Goal: Information Seeking & Learning: Learn about a topic

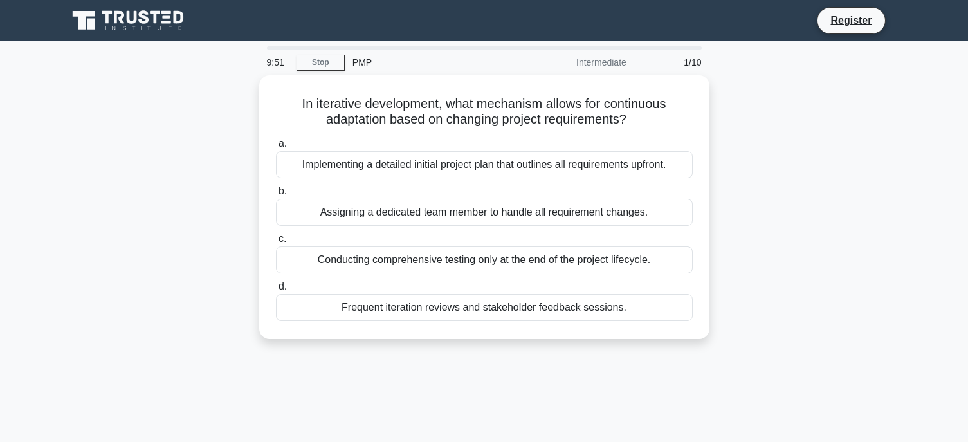
click at [155, 21] on icon at bounding box center [156, 17] width 10 height 13
click at [868, 19] on link "Register" at bounding box center [851, 20] width 57 height 16
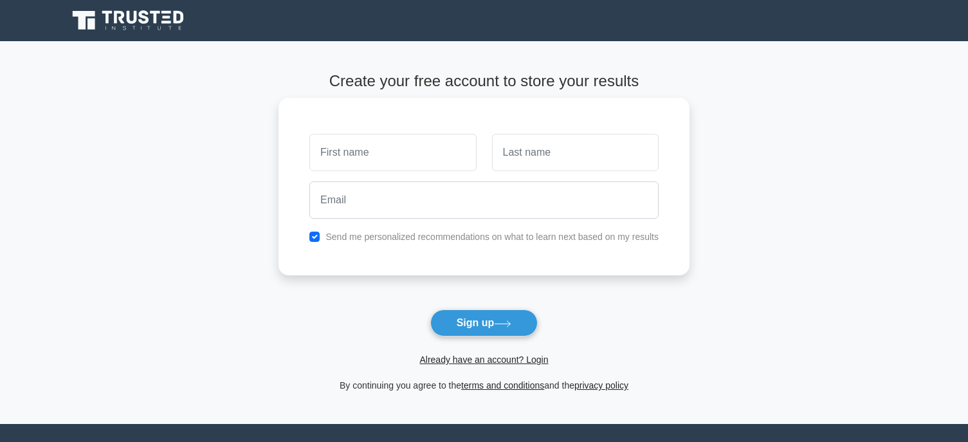
click at [392, 161] on input "text" at bounding box center [392, 152] width 167 height 37
type input "Adeline"
click at [537, 165] on input "text" at bounding box center [575, 152] width 167 height 37
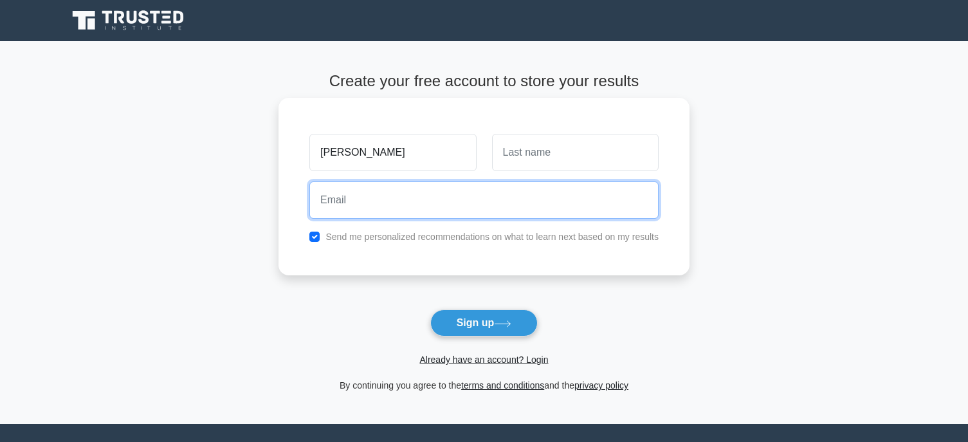
click at [463, 197] on input "email" at bounding box center [483, 199] width 349 height 37
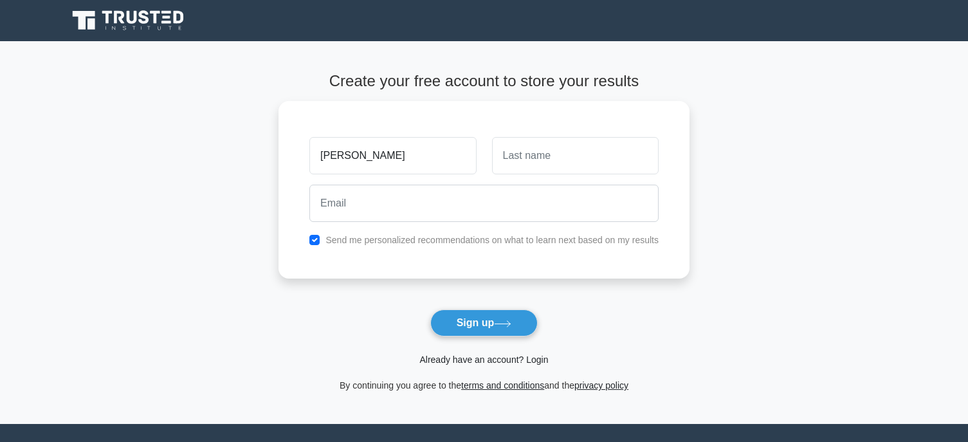
click at [518, 356] on link "Already have an account? Login" at bounding box center [483, 360] width 129 height 10
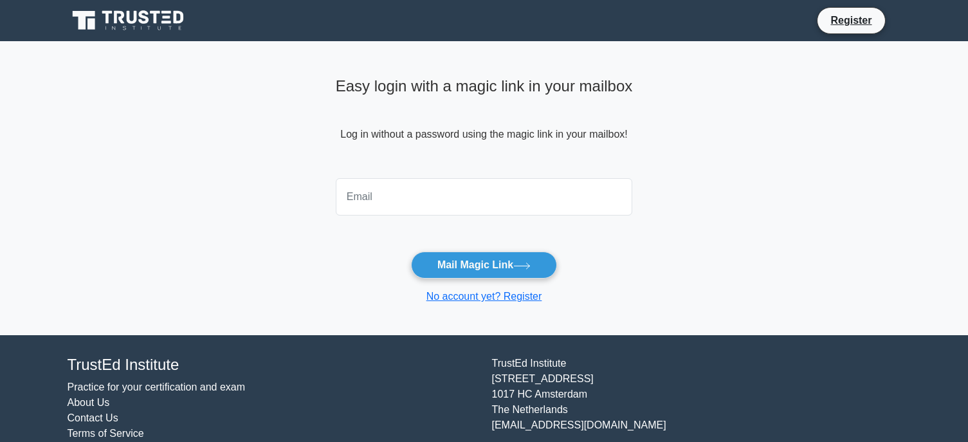
click at [454, 199] on input "email" at bounding box center [484, 196] width 297 height 37
type input "adeline.mermet@gmail.com"
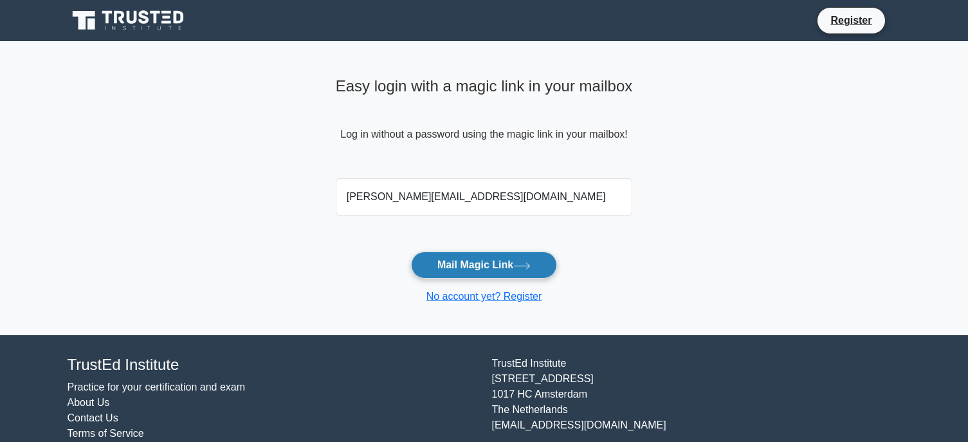
click at [510, 265] on button "Mail Magic Link" at bounding box center [484, 265] width 146 height 27
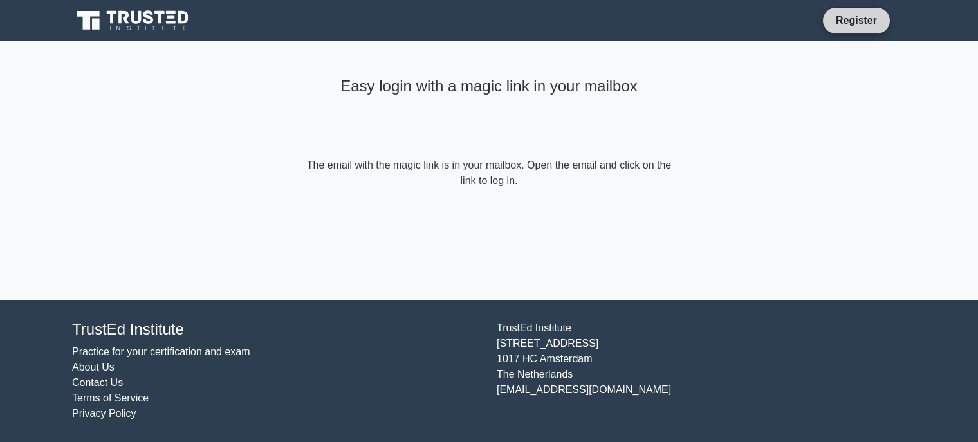
click at [866, 28] on li "Register" at bounding box center [856, 20] width 68 height 27
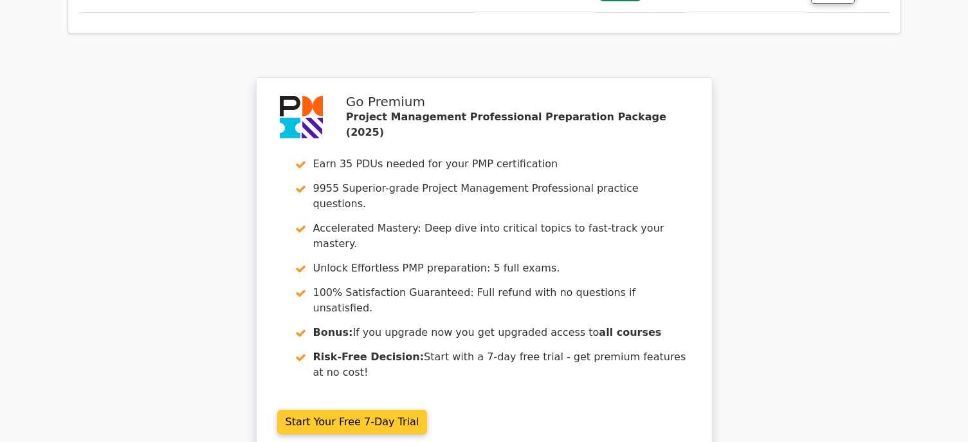
scroll to position [2294, 0]
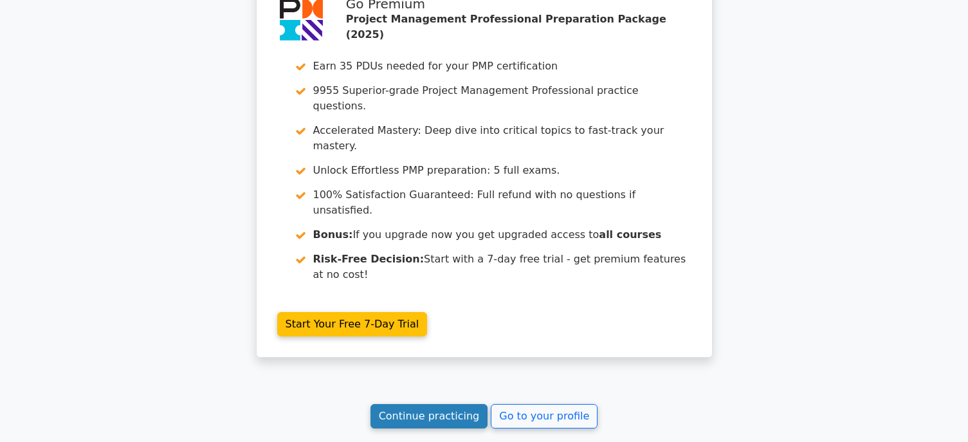
click at [433, 404] on link "Continue practicing" at bounding box center [430, 416] width 118 height 24
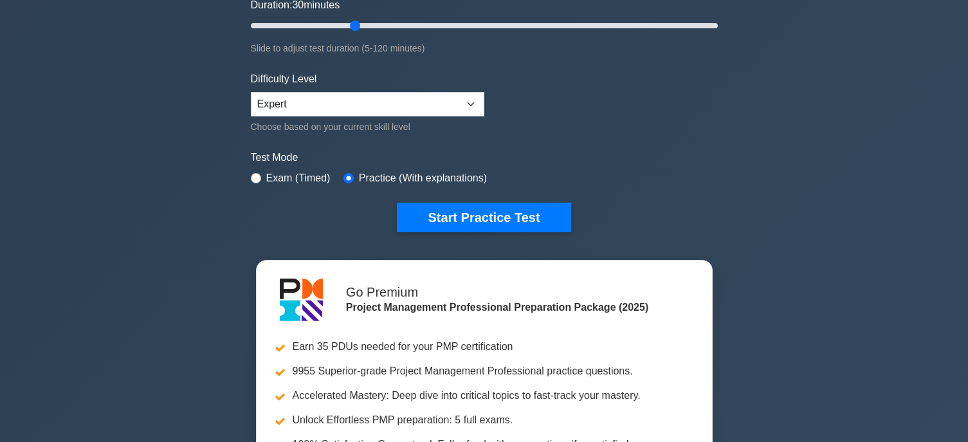
scroll to position [257, 0]
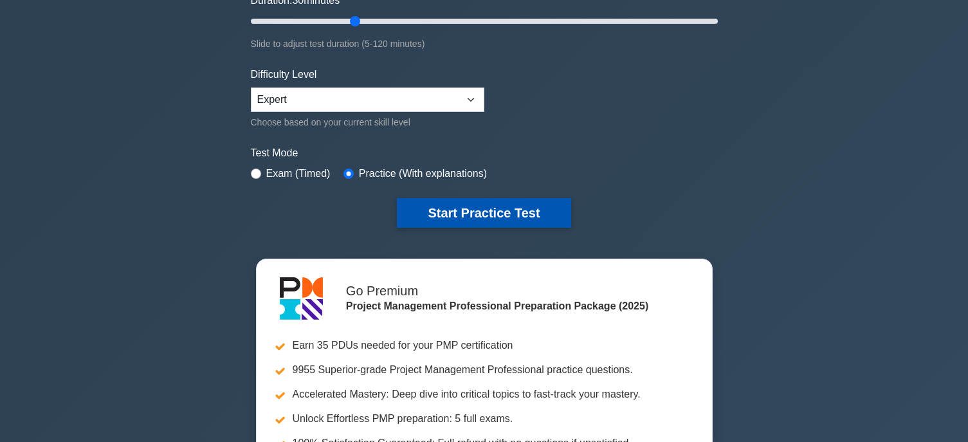
click at [470, 218] on button "Start Practice Test" at bounding box center [484, 213] width 174 height 30
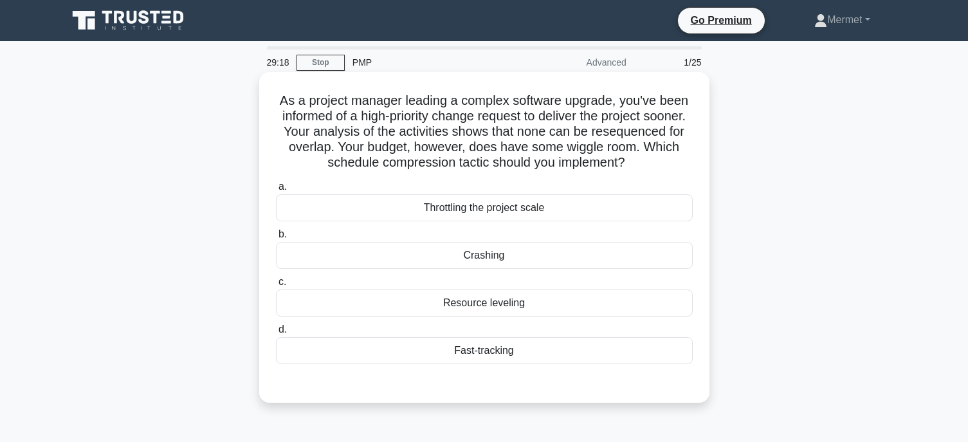
click at [461, 348] on div "Fast-tracking" at bounding box center [484, 350] width 417 height 27
click at [276, 334] on input "d. Fast-tracking" at bounding box center [276, 330] width 0 height 8
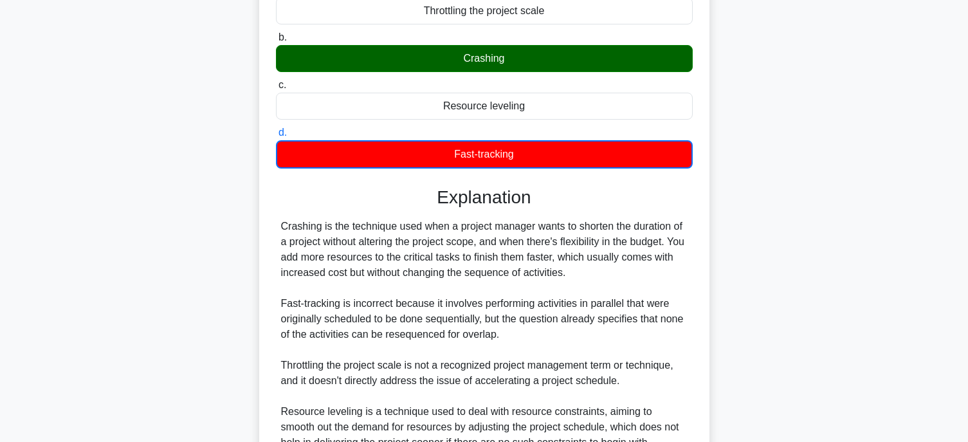
scroll to position [322, 0]
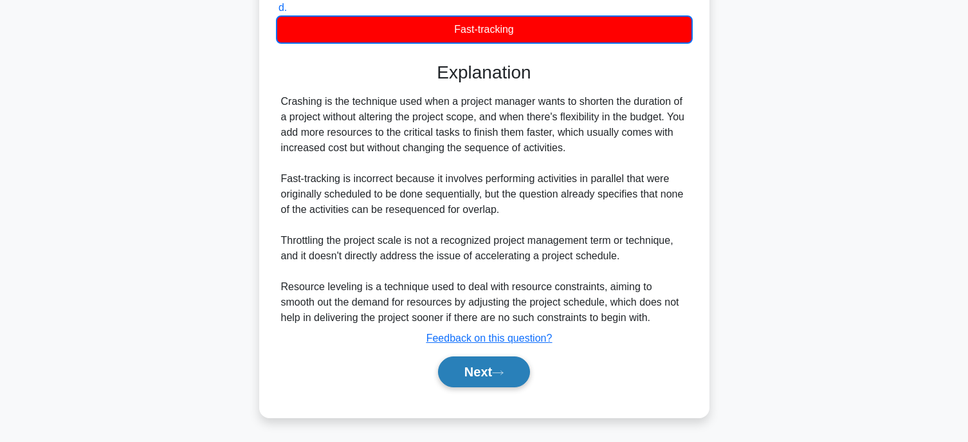
click at [506, 367] on button "Next" at bounding box center [484, 371] width 92 height 31
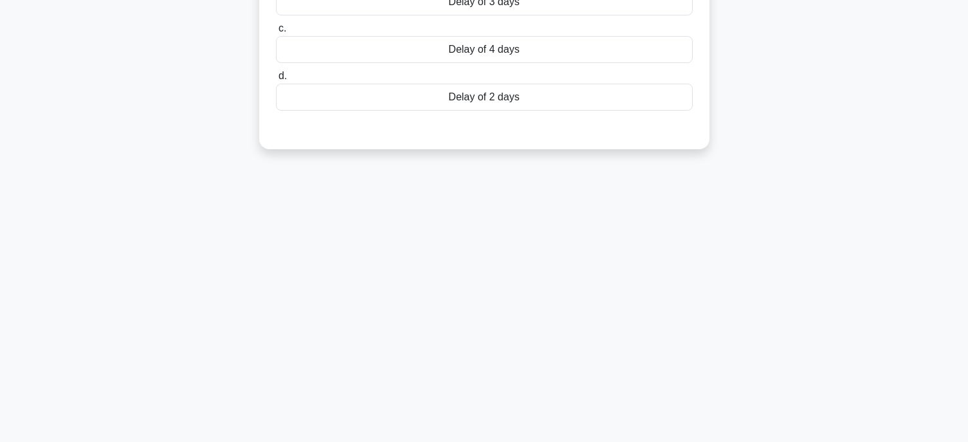
scroll to position [0, 0]
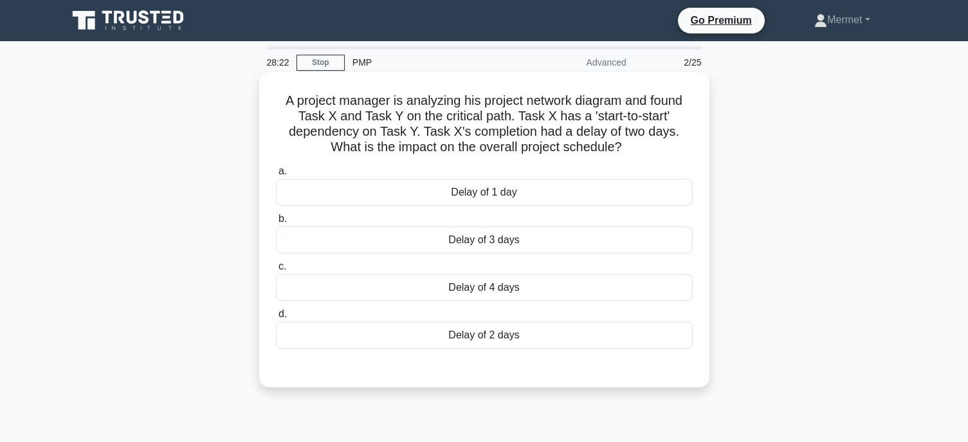
click at [483, 339] on div "Delay of 2 days" at bounding box center [484, 335] width 417 height 27
click at [276, 318] on input "[PERSON_NAME] of 2 days" at bounding box center [276, 314] width 0 height 8
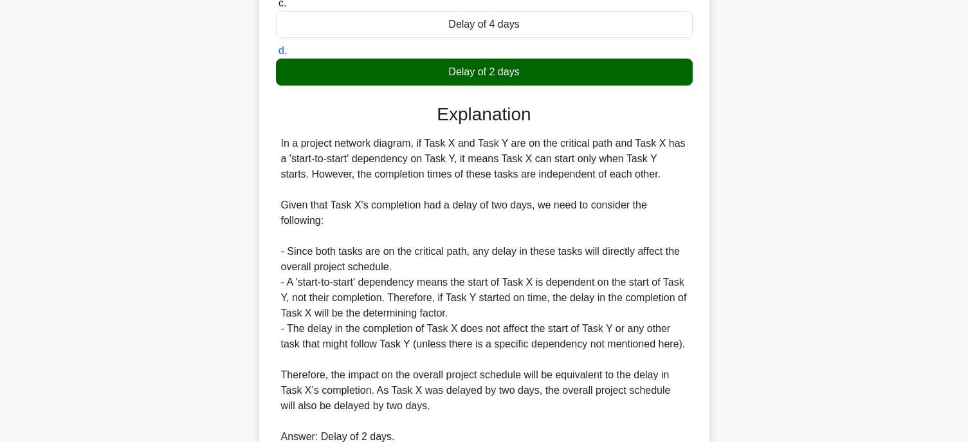
scroll to position [383, 0]
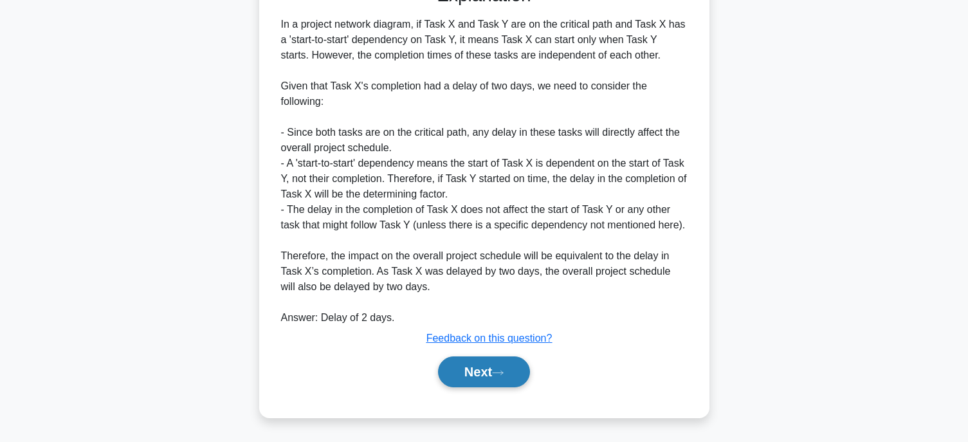
click at [483, 378] on button "Next" at bounding box center [484, 371] width 92 height 31
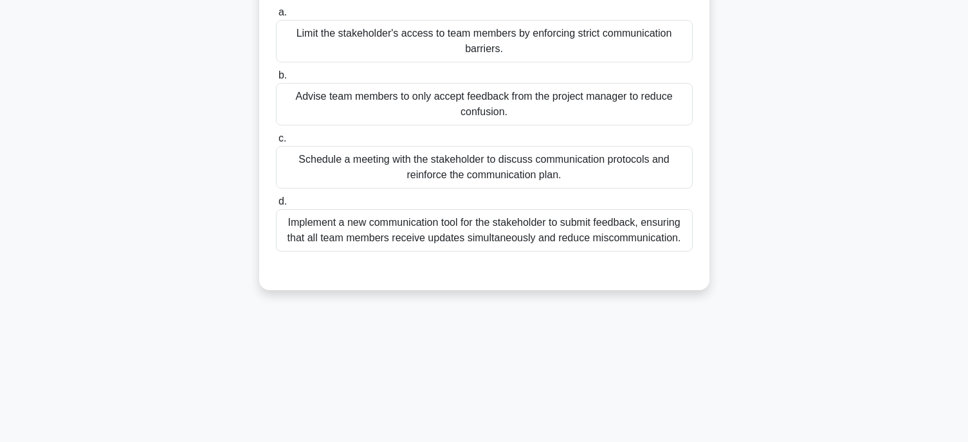
scroll to position [129, 0]
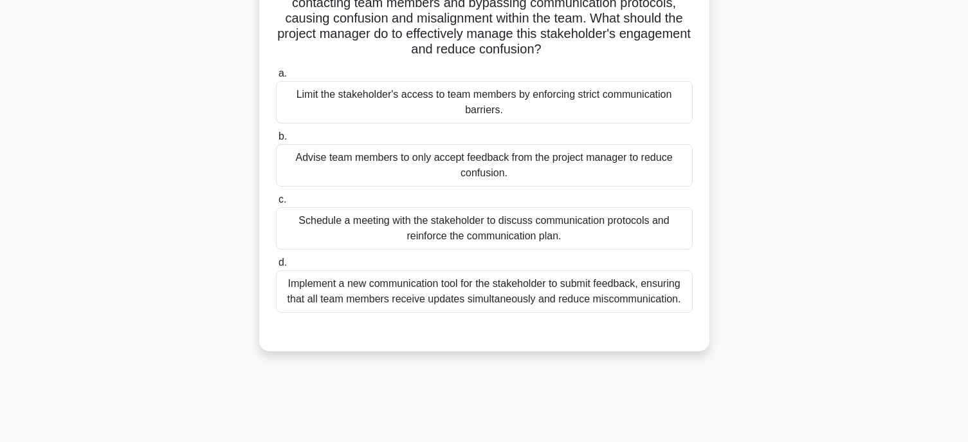
click at [387, 223] on div "Schedule a meeting with the stakeholder to discuss communication protocols and …" at bounding box center [484, 228] width 417 height 42
click at [276, 204] on input "c. Schedule a meeting with the stakeholder to discuss communication protocols a…" at bounding box center [276, 200] width 0 height 8
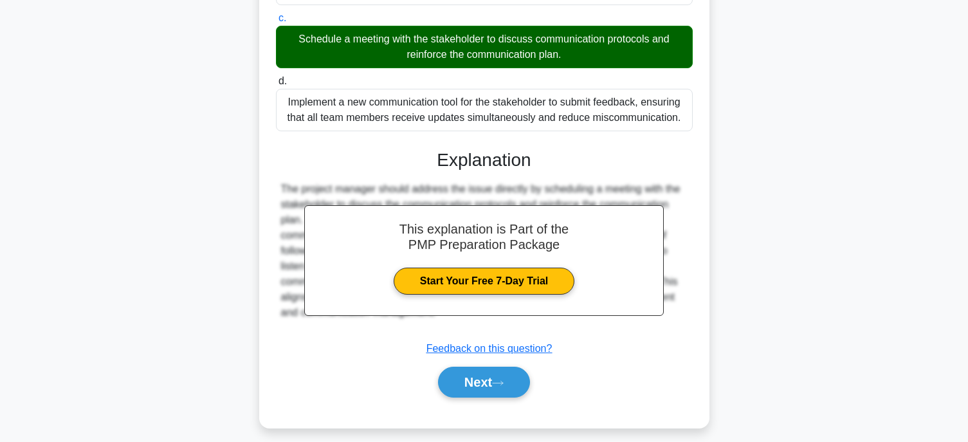
scroll to position [321, 0]
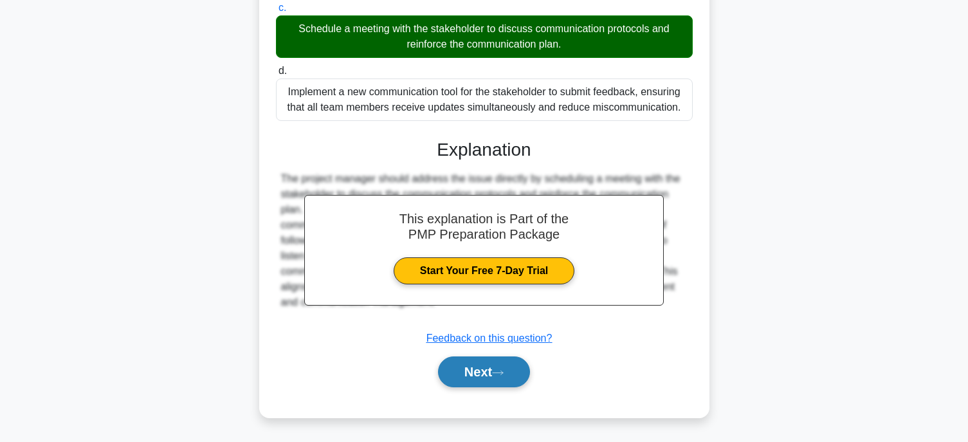
click at [485, 369] on button "Next" at bounding box center [484, 371] width 92 height 31
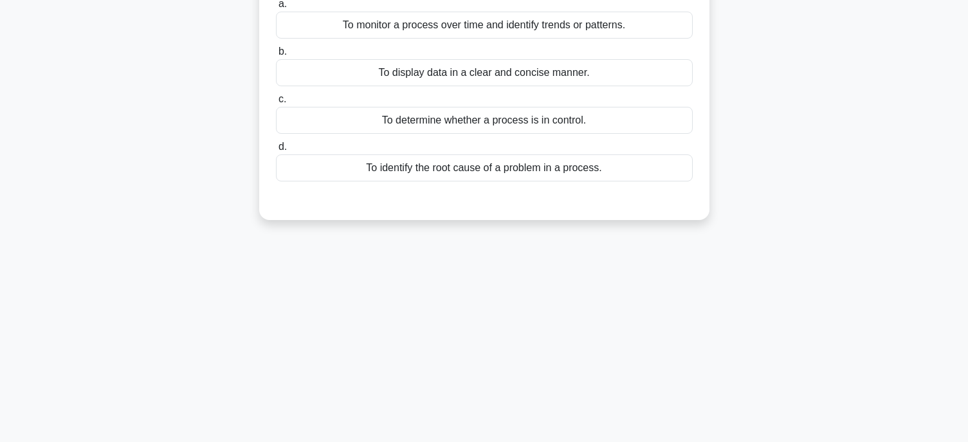
scroll to position [0, 0]
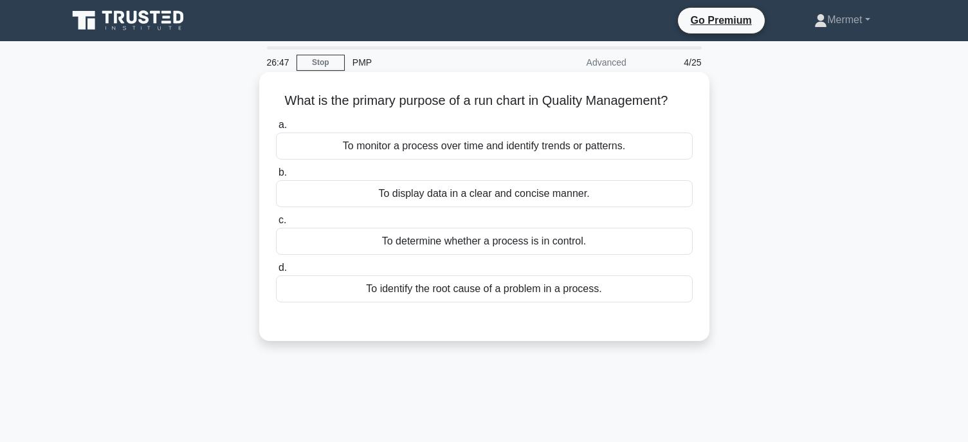
click at [518, 241] on div "To determine whether a process is in control." at bounding box center [484, 241] width 417 height 27
click at [276, 225] on input "c. To determine whether a process is in control." at bounding box center [276, 220] width 0 height 8
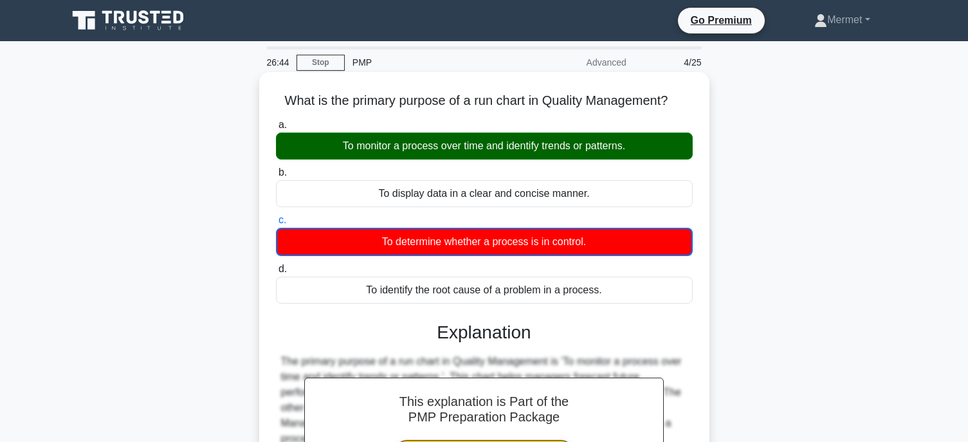
scroll to position [253, 0]
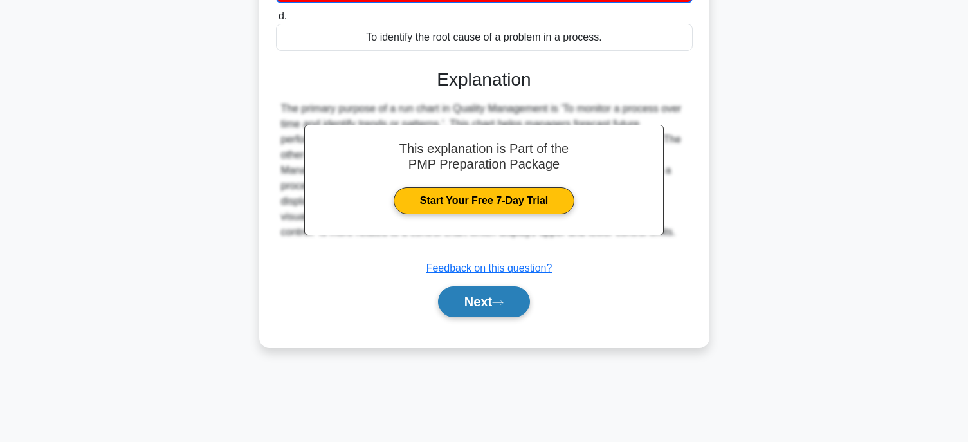
click at [502, 311] on button "Next" at bounding box center [484, 301] width 92 height 31
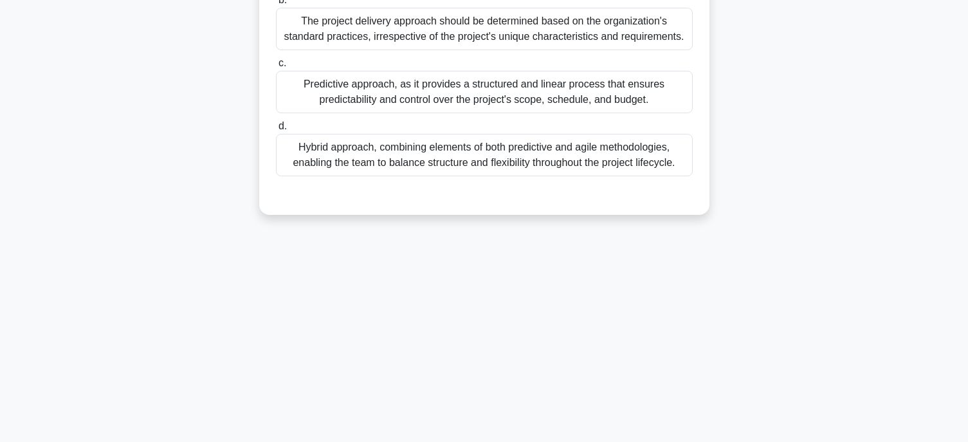
scroll to position [0, 0]
